Goal: Task Accomplishment & Management: Complete application form

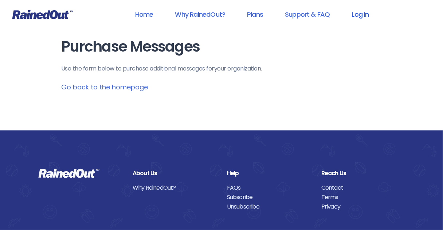
click at [358, 15] on link "Log In" at bounding box center [360, 14] width 36 height 16
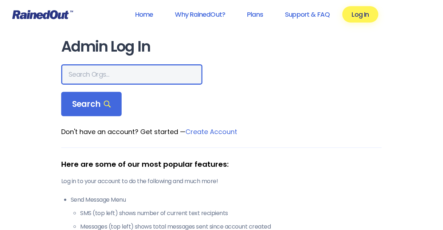
click at [107, 75] on input "text" at bounding box center [131, 74] width 141 height 20
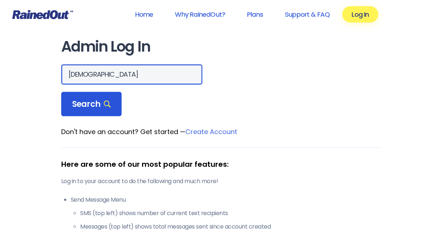
type input "[DEMOGRAPHIC_DATA]"
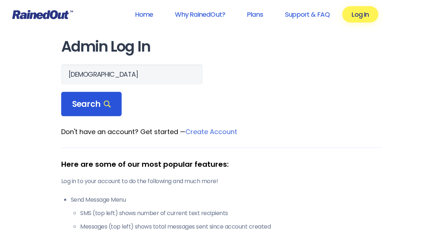
click at [86, 104] on span "Search" at bounding box center [91, 104] width 39 height 10
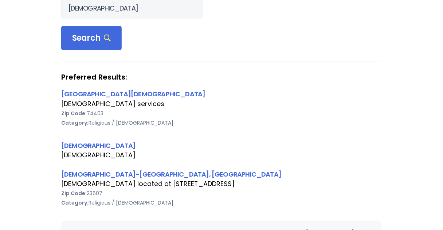
scroll to position [70, 0]
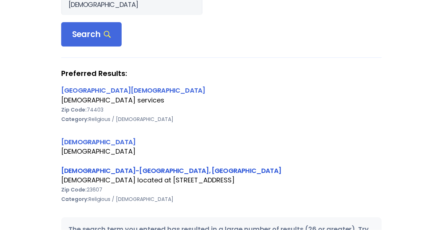
click at [173, 170] on link "[DEMOGRAPHIC_DATA]-[GEOGRAPHIC_DATA], [GEOGRAPHIC_DATA]" at bounding box center [171, 170] width 220 height 9
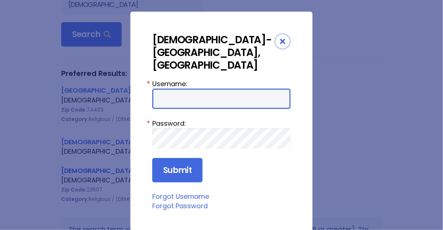
type input "Preston954"
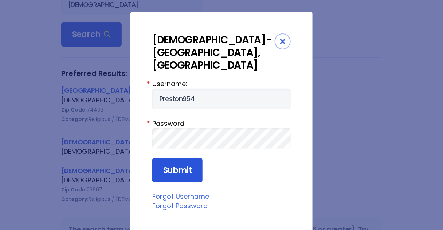
click at [174, 158] on input "Submit" at bounding box center [177, 170] width 50 height 25
